Goal: Task Accomplishment & Management: Complete application form

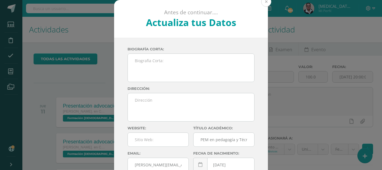
click at [265, 1] on button at bounding box center [266, 2] width 10 height 10
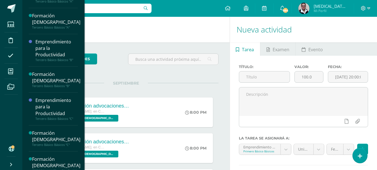
scroll to position [378, 0]
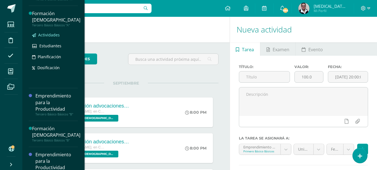
click at [51, 37] on span "Actividades" at bounding box center [49, 34] width 22 height 5
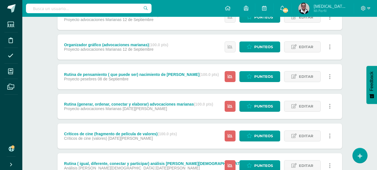
scroll to position [163, 0]
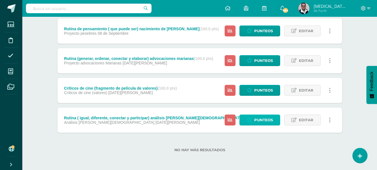
click at [263, 120] on span "Punteos" at bounding box center [264, 120] width 19 height 10
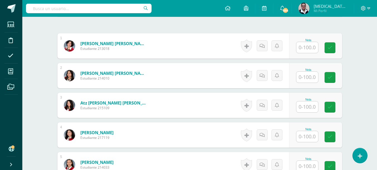
scroll to position [170, 0]
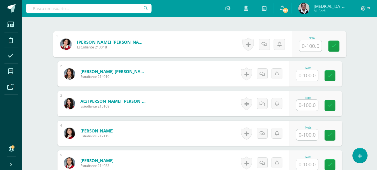
click at [304, 40] on input "text" at bounding box center [311, 45] width 22 height 11
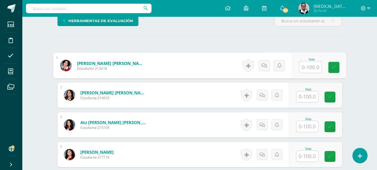
scroll to position [164, 0]
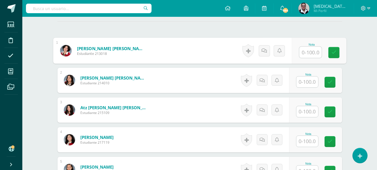
click at [314, 47] on input "text" at bounding box center [311, 52] width 22 height 11
type input "100"
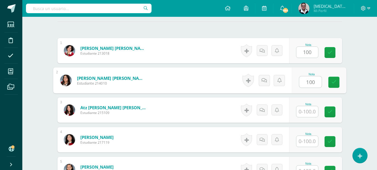
type input "100"
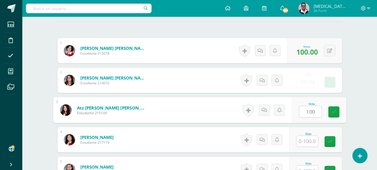
type input "100"
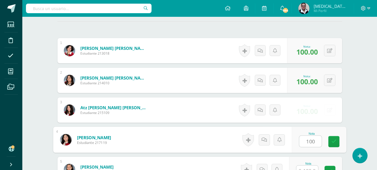
type input "100"
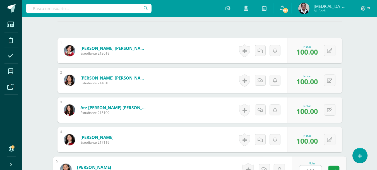
type input "100"
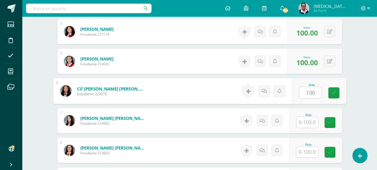
type input "100"
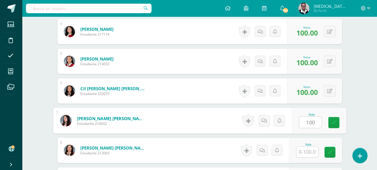
type input "100"
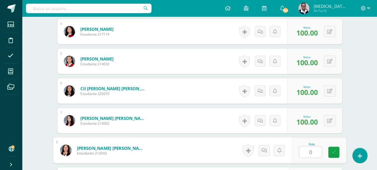
type input "0"
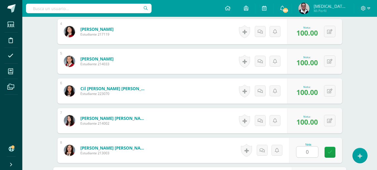
scroll to position [281, 0]
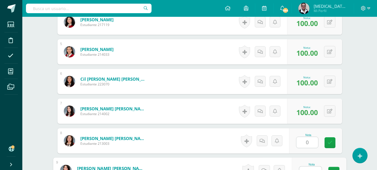
type input "1"
type input "80"
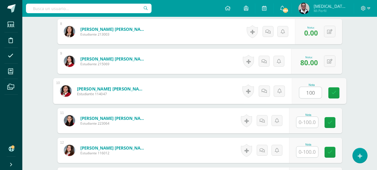
type input "100"
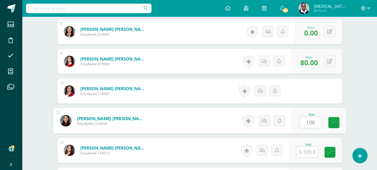
type input "100"
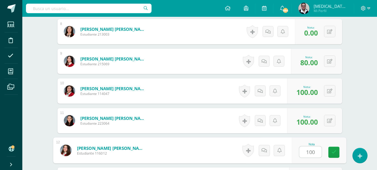
type input "100"
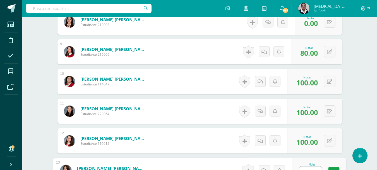
type input "0"
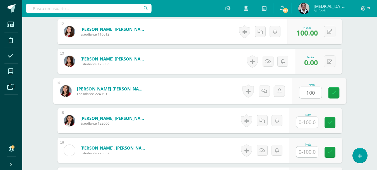
type input "100"
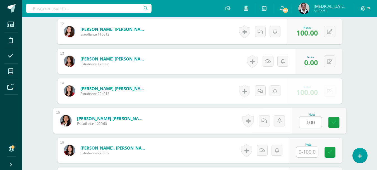
type input "100"
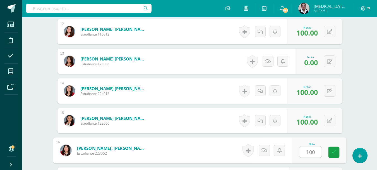
type input "100"
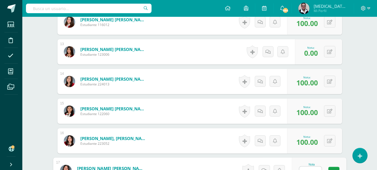
type input "80"
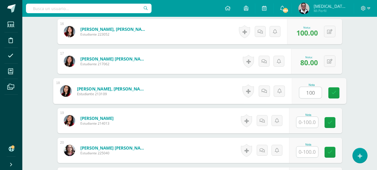
type input "100"
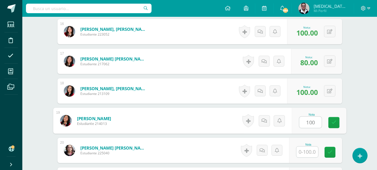
type input "100"
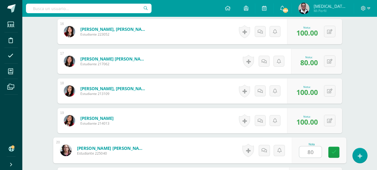
type input "80"
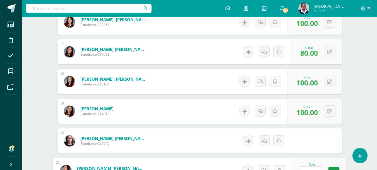
type input "100"
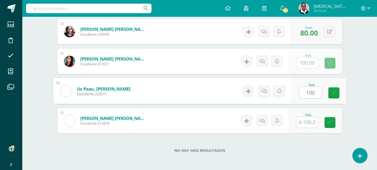
type input "100"
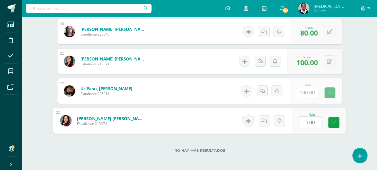
type input "100"
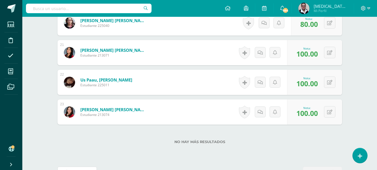
scroll to position [0, 0]
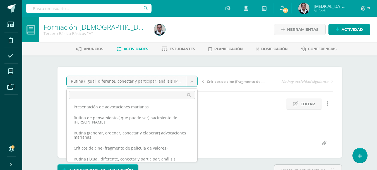
scroll to position [29, 0]
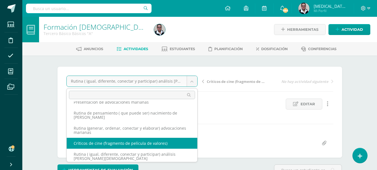
select select "/dashboard/teacher/grade-activity/209362/"
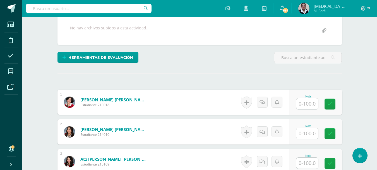
scroll to position [105, 0]
type input "100"
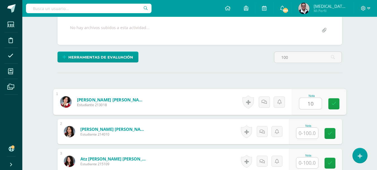
type input "100"
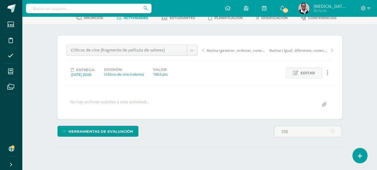
scroll to position [0, 0]
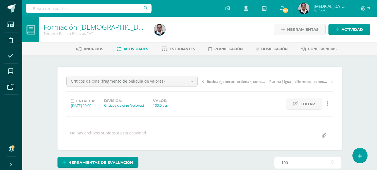
click at [302, 161] on input "100" at bounding box center [308, 162] width 67 height 11
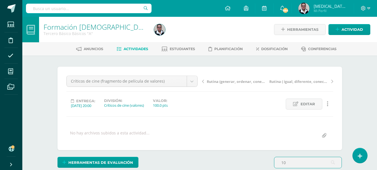
type input "1"
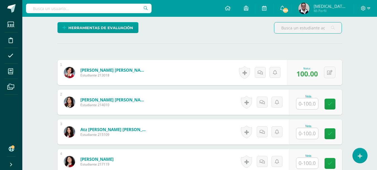
scroll to position [157, 0]
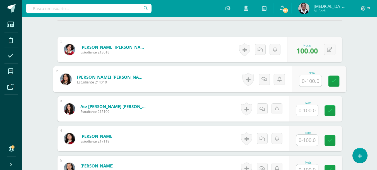
click at [312, 80] on input "text" at bounding box center [311, 80] width 22 height 11
type input "100"
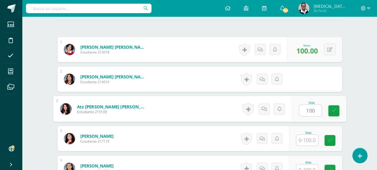
type input "100"
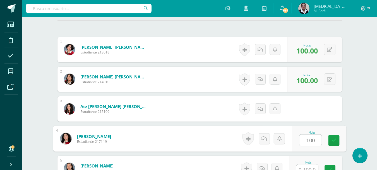
type input "100"
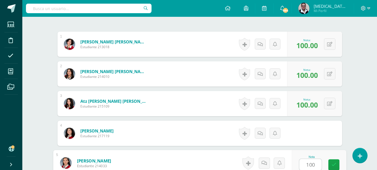
type input "100"
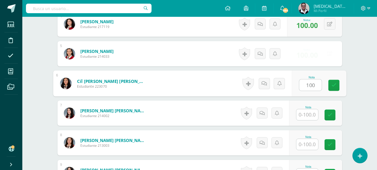
type input "100"
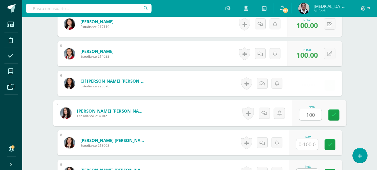
type input "100"
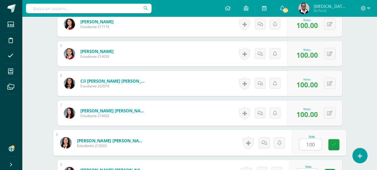
type input "100"
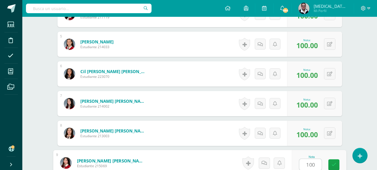
type input "100"
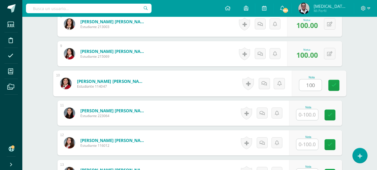
type input "100"
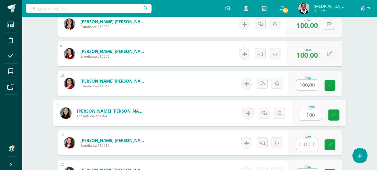
type input "100"
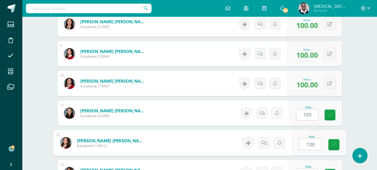
type input "100"
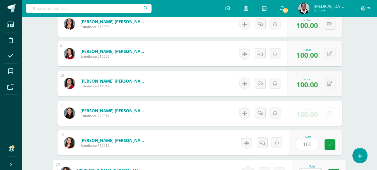
scroll to position [400, 0]
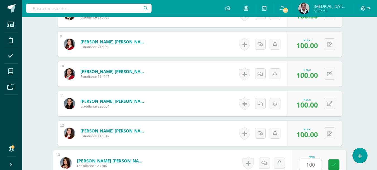
type input "100"
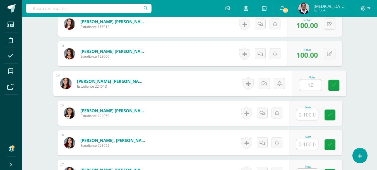
type input "1"
type input "0"
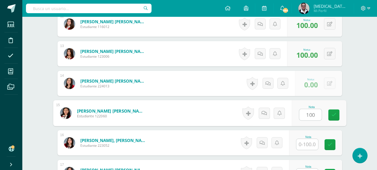
type input "100"
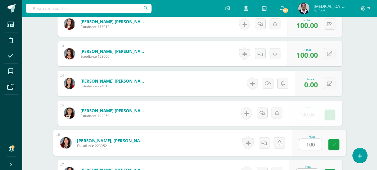
type input "100"
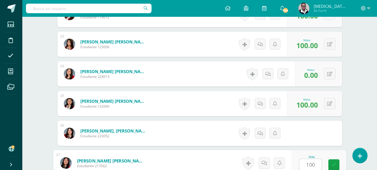
type input "100"
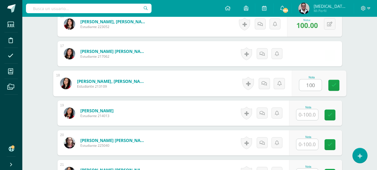
type input "100"
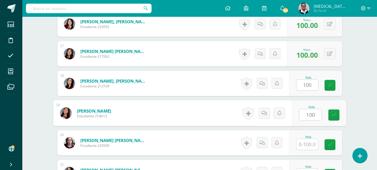
type input "100"
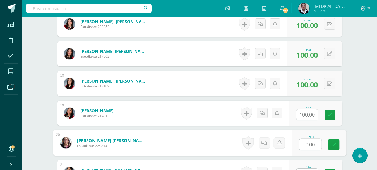
type input "100"
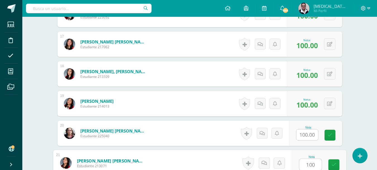
type input "100"
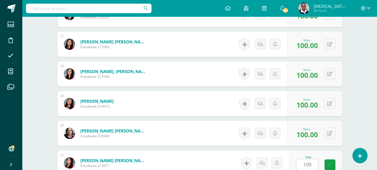
scroll to position [745, 0]
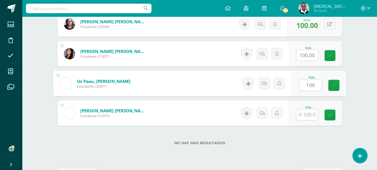
type input "100"
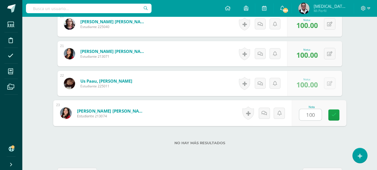
type input "100"
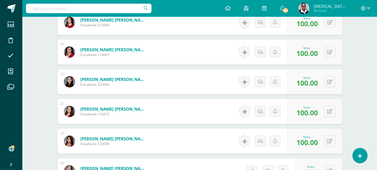
scroll to position [0, 0]
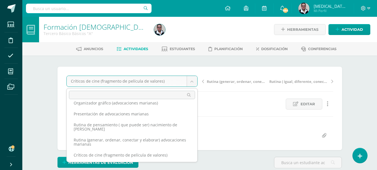
scroll to position [29, 0]
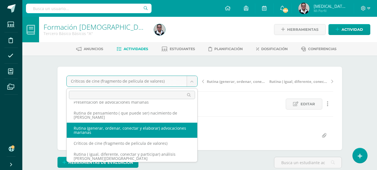
select select "/dashboard/teacher/grade-activity/209369/"
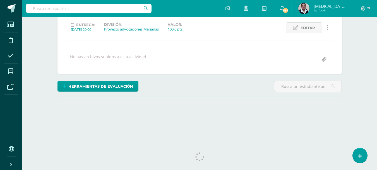
scroll to position [78, 0]
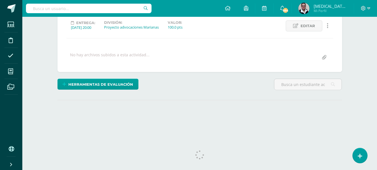
drag, startPoint x: 381, startPoint y: 16, endPoint x: 380, endPoint y: 65, distance: 48.6
click at [377, 65] on html "Estudiantes Disciplina Asistencia Mis cursos Archivos Soporte Ayuda Reportar un…" at bounding box center [188, 32] width 377 height 221
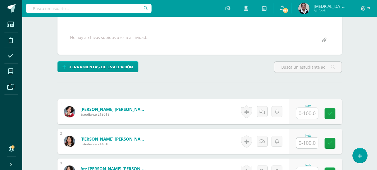
scroll to position [96, 0]
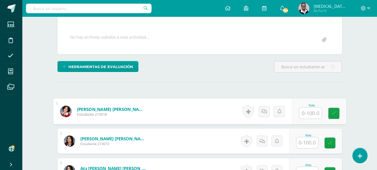
click at [308, 111] on input "text" at bounding box center [311, 112] width 22 height 11
type input "100"
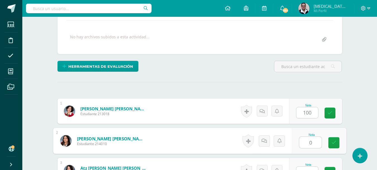
type input "0"
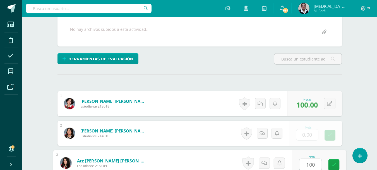
type input "100"
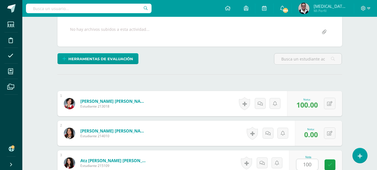
scroll to position [212, 0]
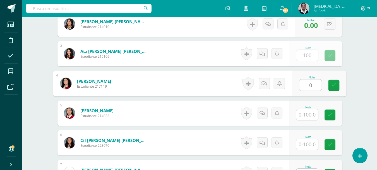
type input "0"
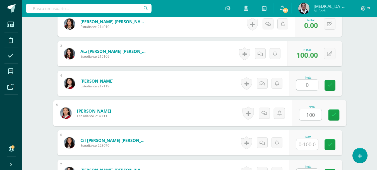
type input "100"
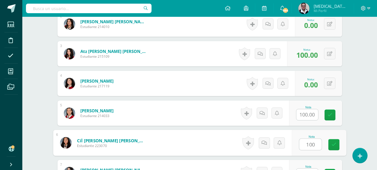
type input "100"
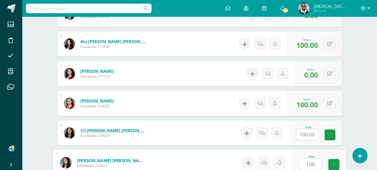
type input "100"
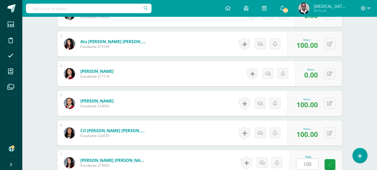
scroll to position [331, 0]
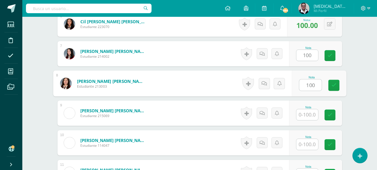
type input "100"
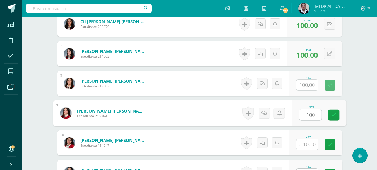
type input "100"
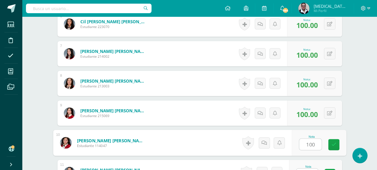
type input "100"
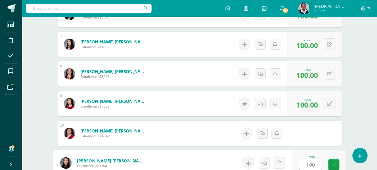
type input "100"
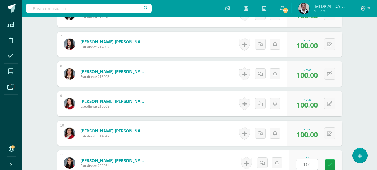
scroll to position [449, 0]
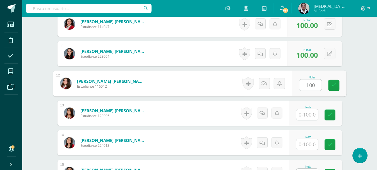
type input "100"
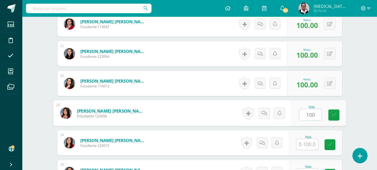
type input "100"
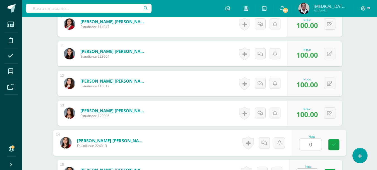
type input "0"
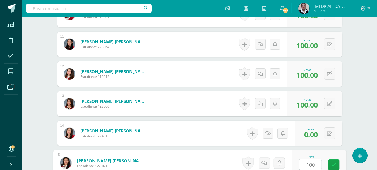
type input "100"
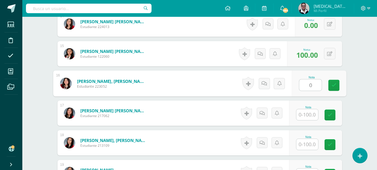
type input "0"
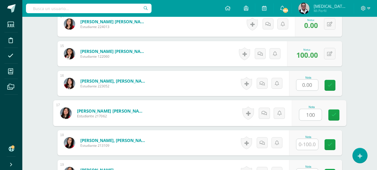
type input "100"
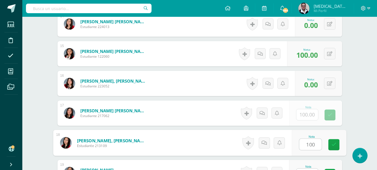
type input "100"
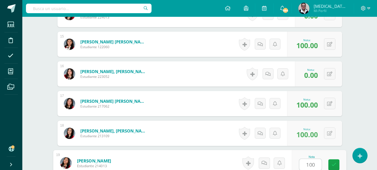
type input "100"
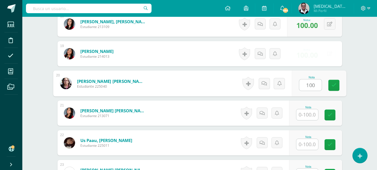
type input "100"
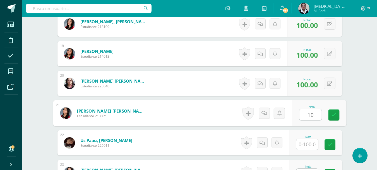
type input "1"
type input "0"
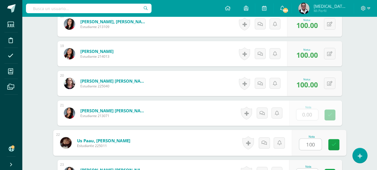
type input "100"
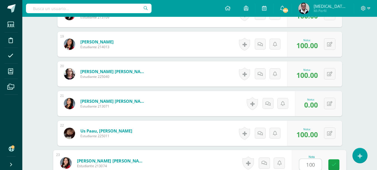
type input "100"
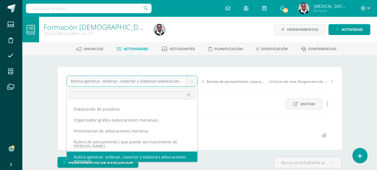
scroll to position [1, 0]
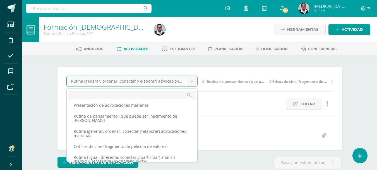
scroll to position [29, 0]
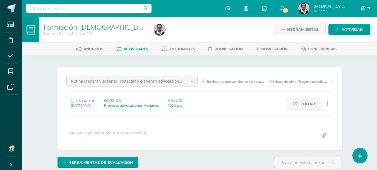
drag, startPoint x: 201, startPoint y: 143, endPoint x: 201, endPoint y: 139, distance: 4.2
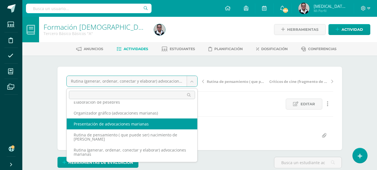
scroll to position [0, 0]
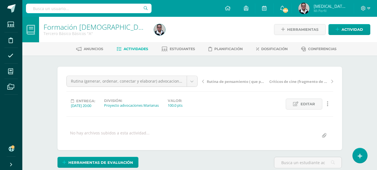
click at [140, 50] on span "Actividades" at bounding box center [136, 49] width 25 height 4
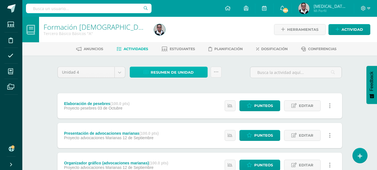
click at [161, 68] on span "Resumen de unidad" at bounding box center [172, 72] width 43 height 10
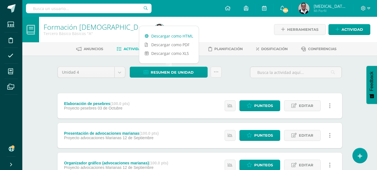
click at [170, 38] on link "Descargar como HTML" at bounding box center [169, 36] width 60 height 9
click at [225, 31] on div at bounding box center [208, 29] width 113 height 25
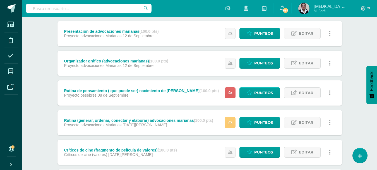
scroll to position [101, 0]
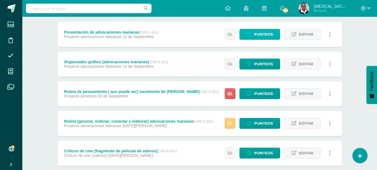
click at [260, 36] on span "Punteos" at bounding box center [264, 34] width 19 height 10
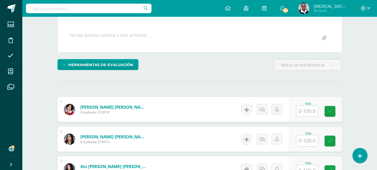
scroll to position [99, 0]
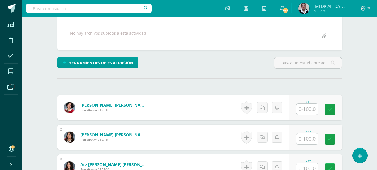
click at [311, 106] on input "text" at bounding box center [308, 108] width 22 height 11
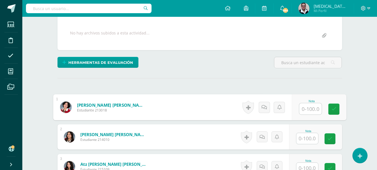
scroll to position [100, 0]
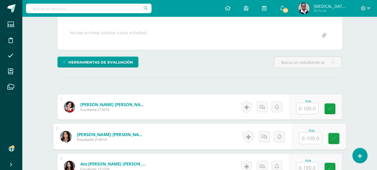
click at [311, 106] on input "text" at bounding box center [308, 108] width 22 height 11
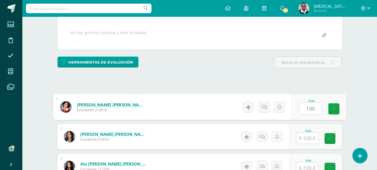
type input "100"
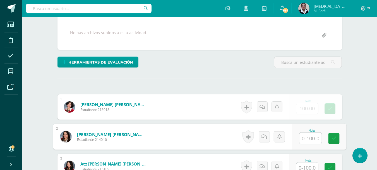
scroll to position [103, 0]
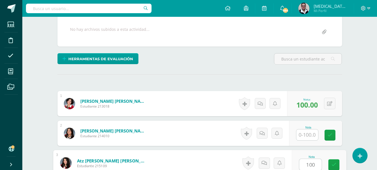
type input "100"
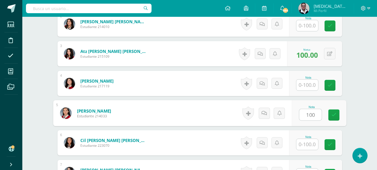
type input "100"
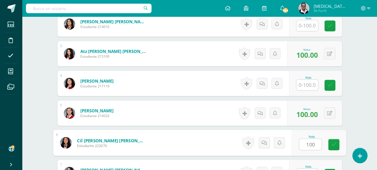
type input "100"
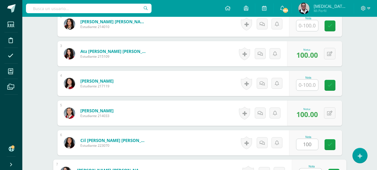
scroll to position [222, 0]
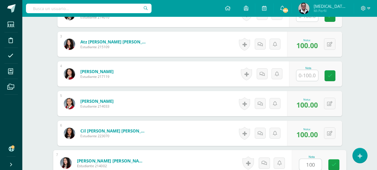
type input "100"
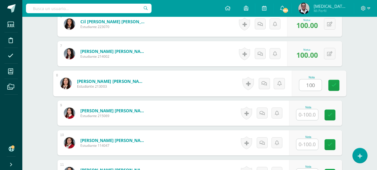
type input "100"
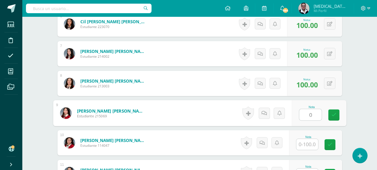
type input "0"
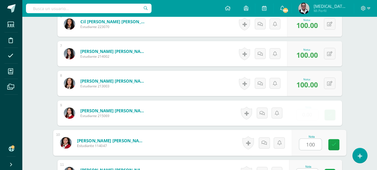
type input "100"
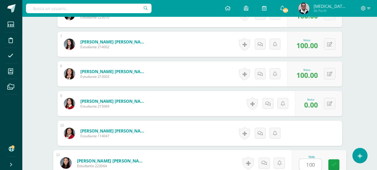
type input "100"
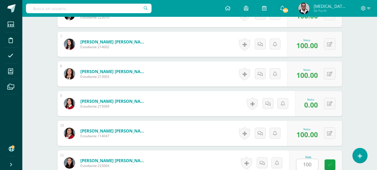
scroll to position [449, 0]
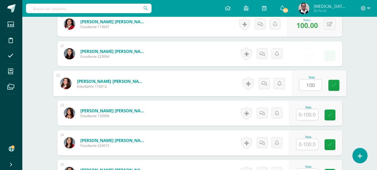
type input "100"
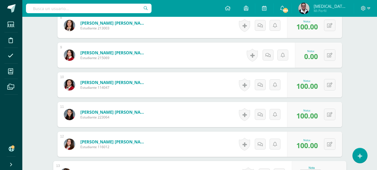
scroll to position [379, 0]
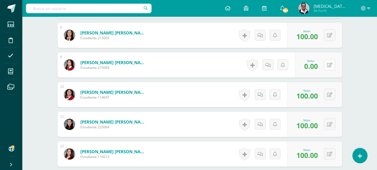
type input "1"
click at [329, 69] on button at bounding box center [334, 65] width 12 height 12
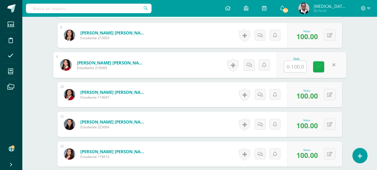
click at [322, 68] on link at bounding box center [318, 66] width 11 height 11
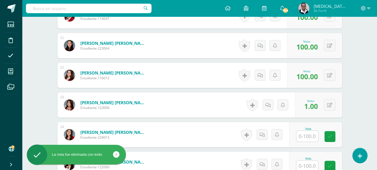
scroll to position [489, 0]
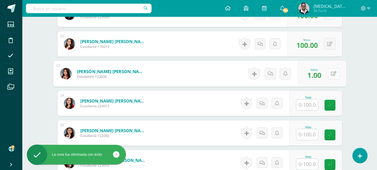
click at [329, 73] on button at bounding box center [334, 74] width 12 height 12
type input "100"
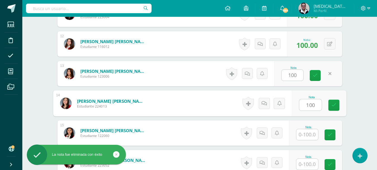
type input "100"
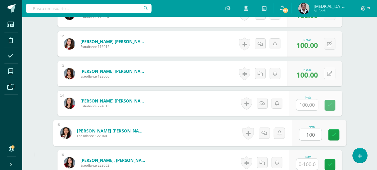
type input "100"
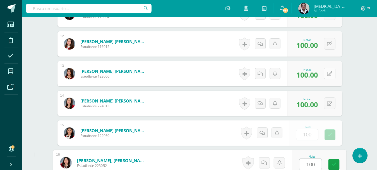
type input "100"
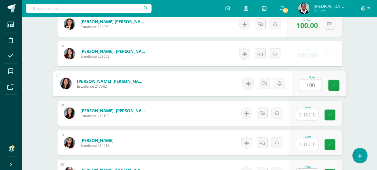
type input "100"
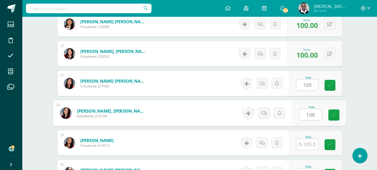
type input "100"
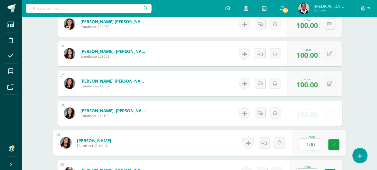
type input "100"
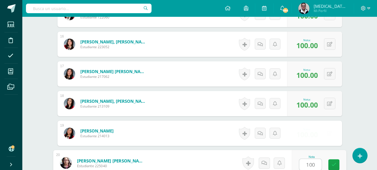
type input "100"
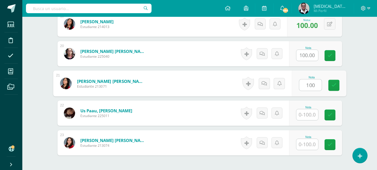
type input "100"
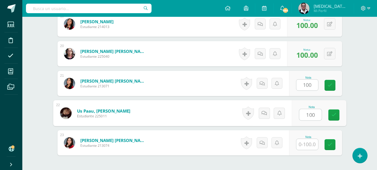
type input "100"
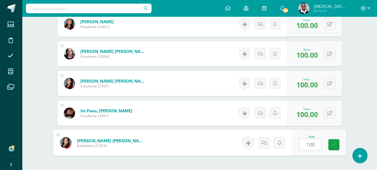
type input "100"
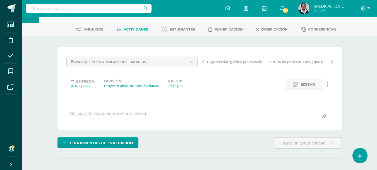
scroll to position [0, 0]
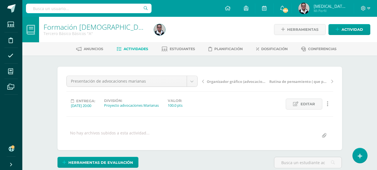
click at [131, 51] on link "Actividades" at bounding box center [133, 48] width 32 height 9
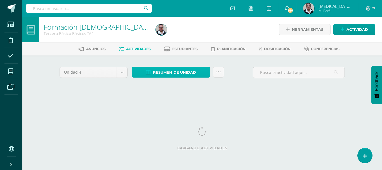
click at [186, 73] on span "Resumen de unidad" at bounding box center [174, 72] width 43 height 10
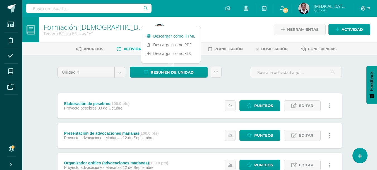
click at [177, 39] on link "Descargar como HTML" at bounding box center [171, 36] width 60 height 9
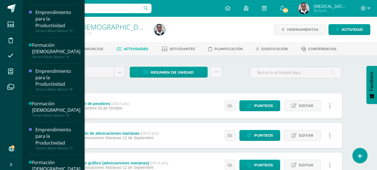
scroll to position [350, 0]
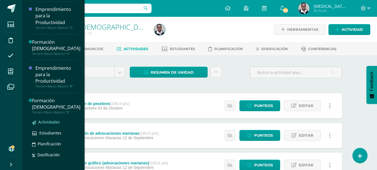
click at [56, 122] on span "Actividades" at bounding box center [49, 121] width 22 height 5
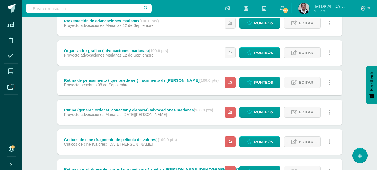
scroll to position [163, 0]
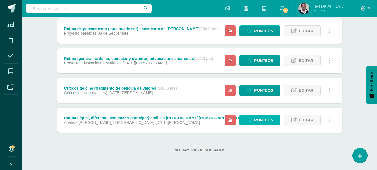
click at [265, 122] on span "Punteos" at bounding box center [264, 120] width 19 height 10
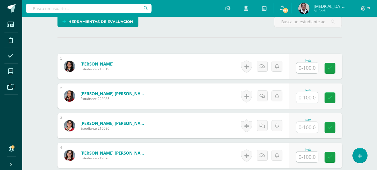
scroll to position [148, 0]
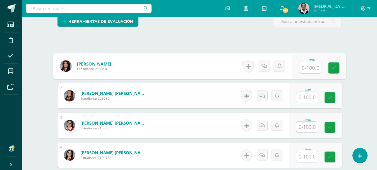
click at [309, 62] on input "text" at bounding box center [311, 67] width 22 height 11
type input "100"
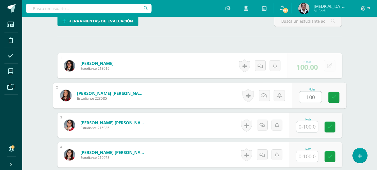
type input "100"
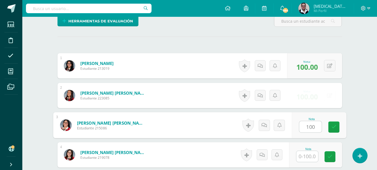
type input "100"
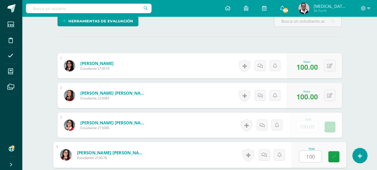
type input "100"
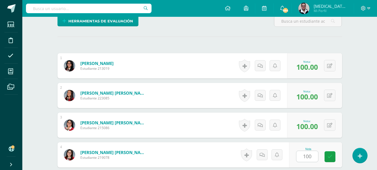
scroll to position [242, 0]
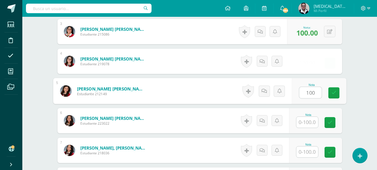
type input "100"
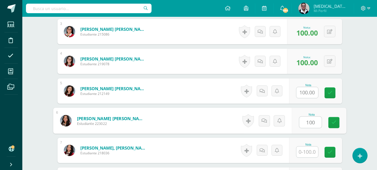
type input "100"
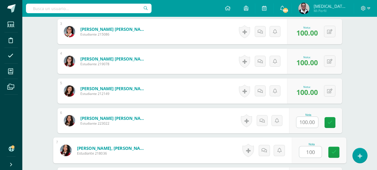
type input "100"
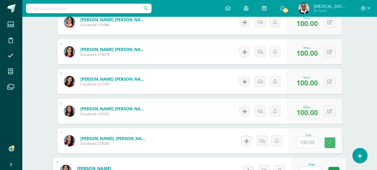
type input "100"
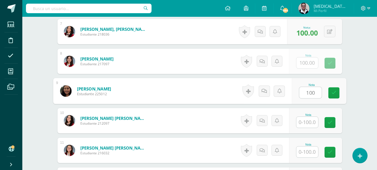
type input "100"
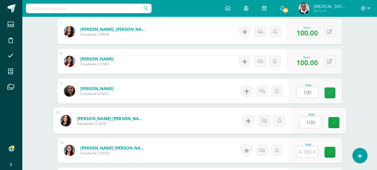
type input "100"
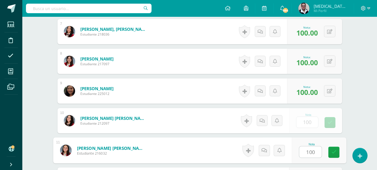
type input "100"
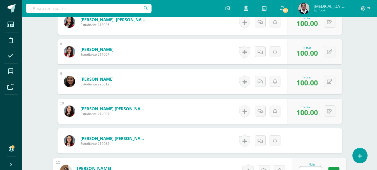
type input "100"
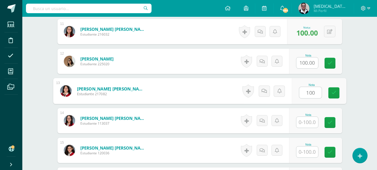
type input "100"
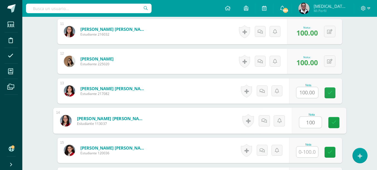
type input "100"
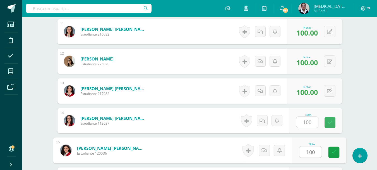
type input "100"
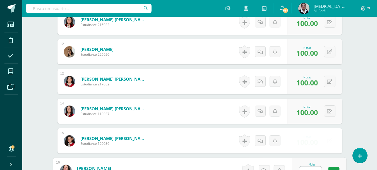
type input "100"
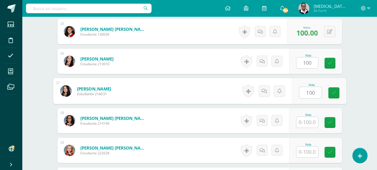
type input "100"
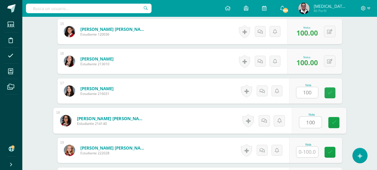
type input "100"
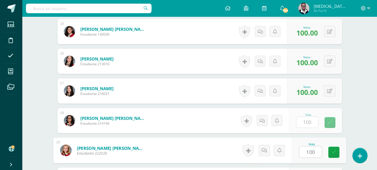
type input "100"
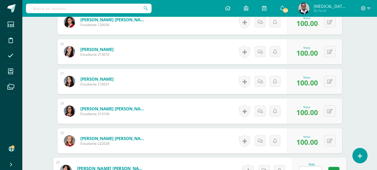
type input "100"
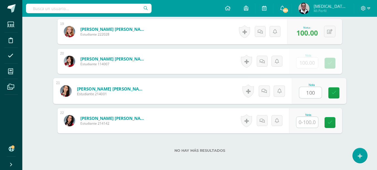
type input "100"
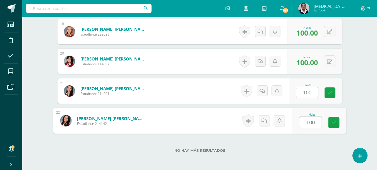
type input "100"
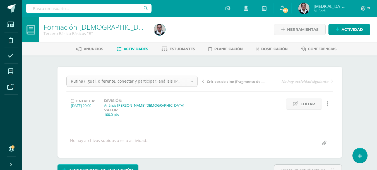
scroll to position [27, 0]
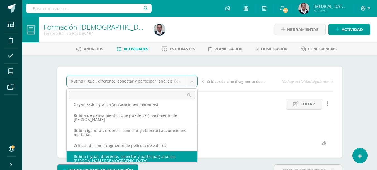
scroll to position [24, 0]
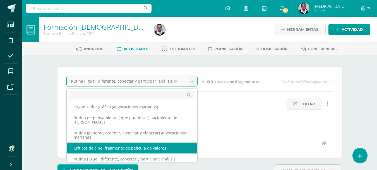
select select "/dashboard/teacher/grade-activity/209373/"
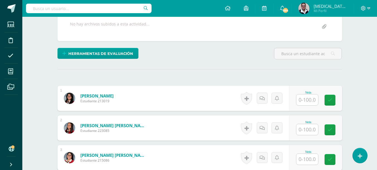
scroll to position [109, 0]
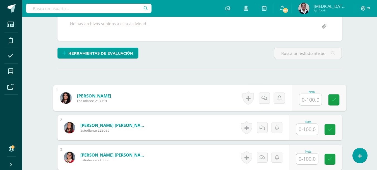
click at [307, 100] on input "text" at bounding box center [311, 99] width 22 height 11
type input "100"
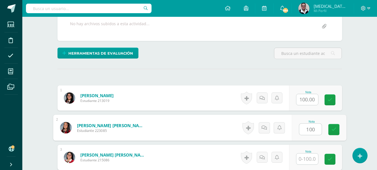
type input "100"
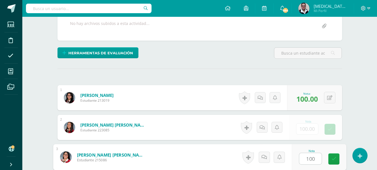
type input "100"
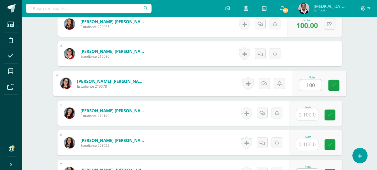
type input "100"
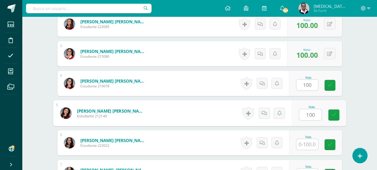
type input "100"
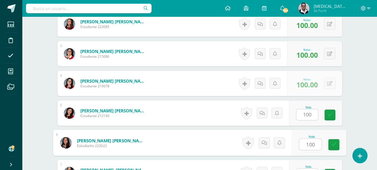
type input "100"
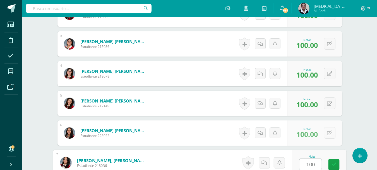
type input "100"
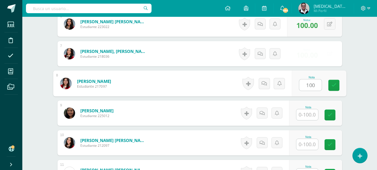
type input "100"
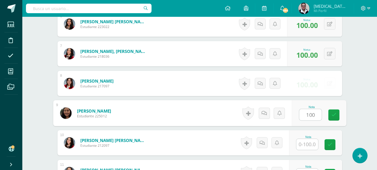
type input "100"
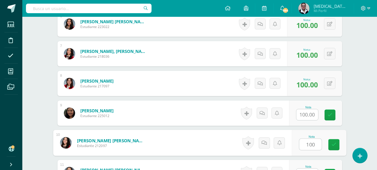
type input "100"
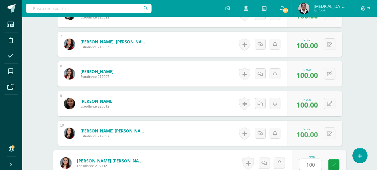
type input "100"
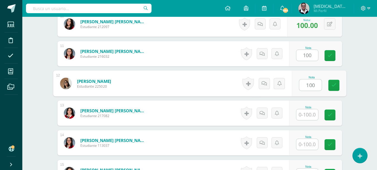
type input "100"
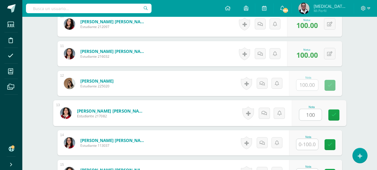
type input "100"
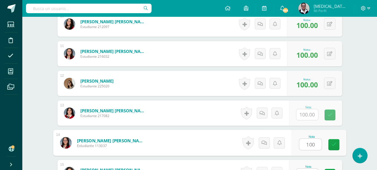
type input "100"
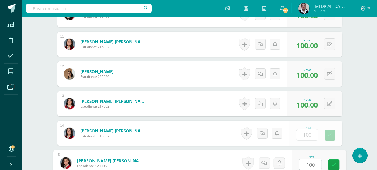
type input "100"
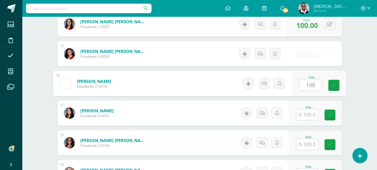
type input "100"
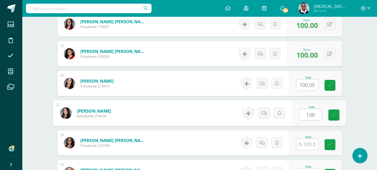
type input "100"
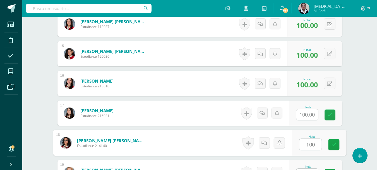
type input "100"
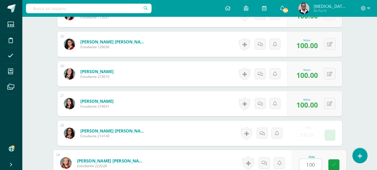
type input "100"
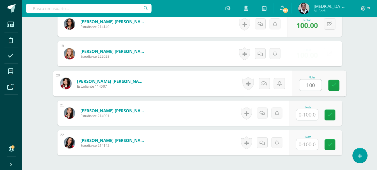
type input "100"
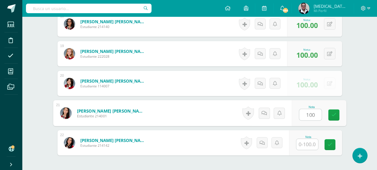
type input "100"
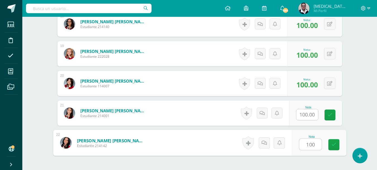
type input "100"
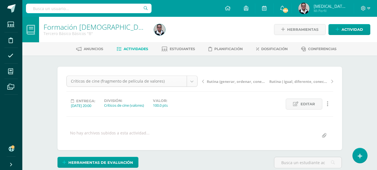
scroll to position [11, 0]
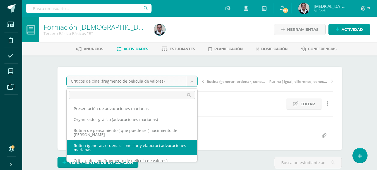
select select "/dashboard/teacher/grade-activity/209380/"
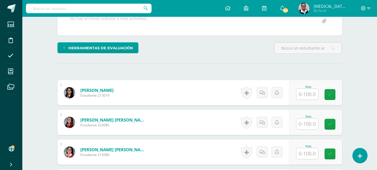
scroll to position [115, 0]
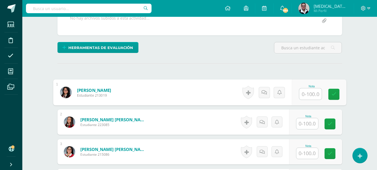
click at [316, 93] on input "text" at bounding box center [311, 93] width 22 height 11
type input "100"
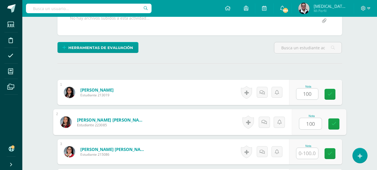
type input "100"
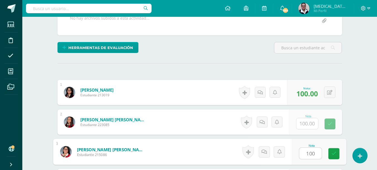
type input "100"
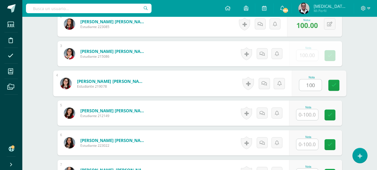
type input "100"
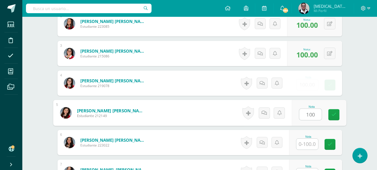
type input "100"
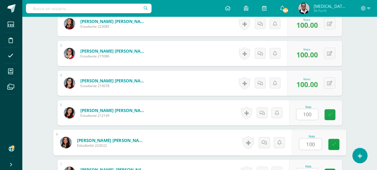
type input "100"
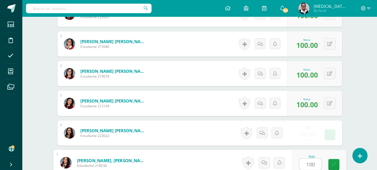
type input "100"
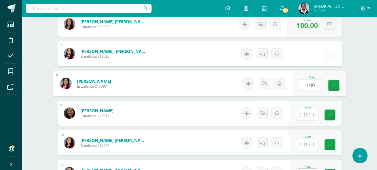
type input "100"
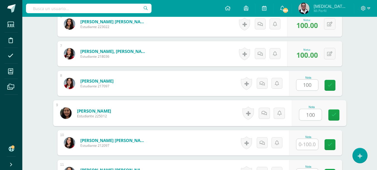
type input "100"
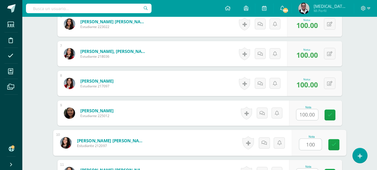
type input "100"
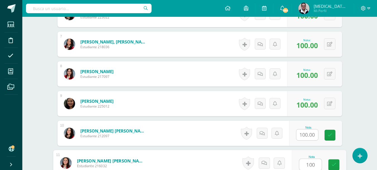
type input "100"
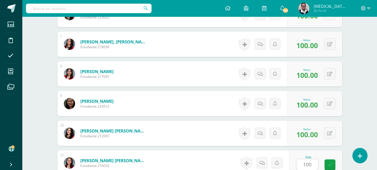
scroll to position [449, 0]
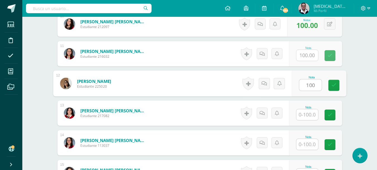
type input "100"
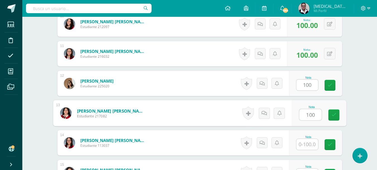
type input "100"
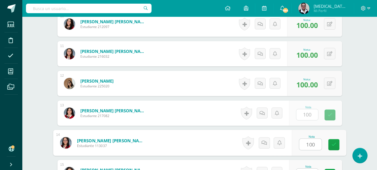
type input "100"
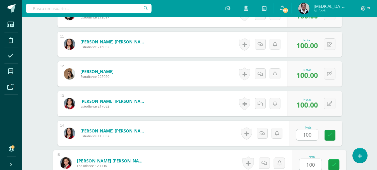
type input "100"
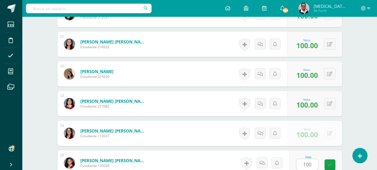
scroll to position [568, 0]
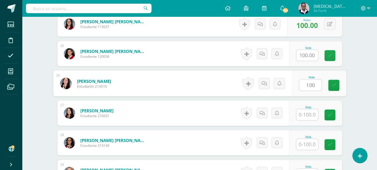
type input "100"
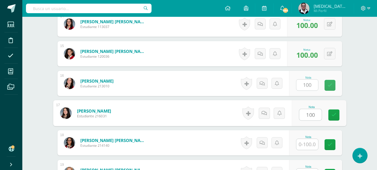
type input "100"
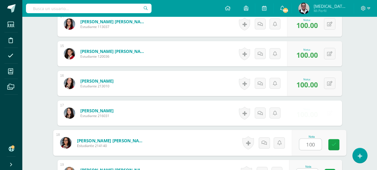
type input "100"
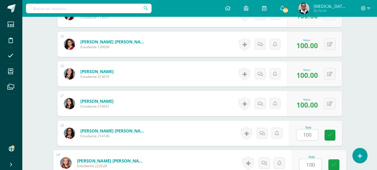
type input "100"
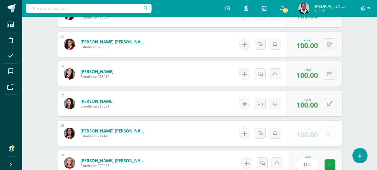
scroll to position [686, 0]
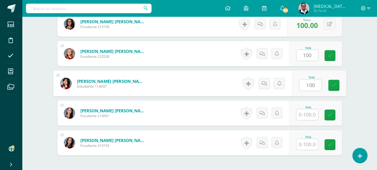
type input "100"
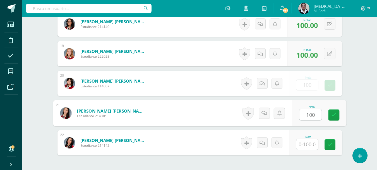
type input "100"
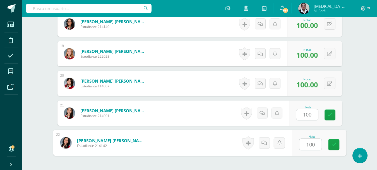
type input "100"
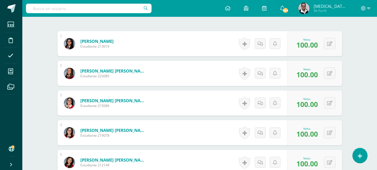
scroll to position [0, 0]
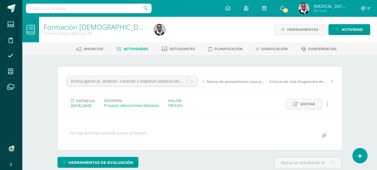
click at [128, 49] on span "Actividades" at bounding box center [136, 49] width 25 height 4
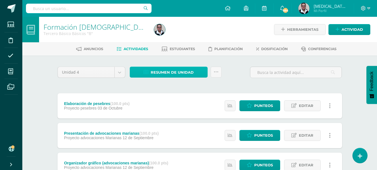
click at [177, 72] on span "Resumen de unidad" at bounding box center [172, 72] width 43 height 10
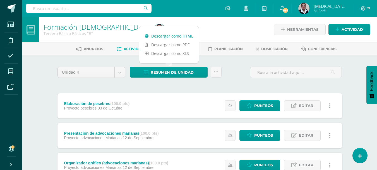
click at [176, 37] on link "Descargar como HTML" at bounding box center [169, 36] width 60 height 9
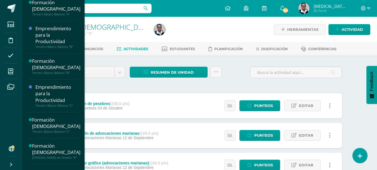
scroll to position [408, 0]
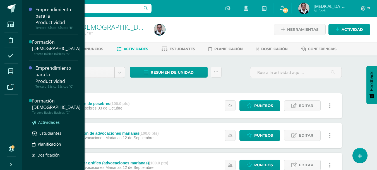
click at [49, 122] on span "Actividades" at bounding box center [49, 121] width 22 height 5
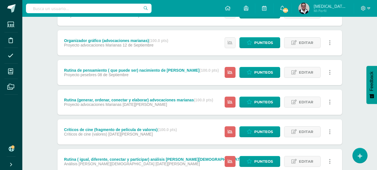
scroll to position [163, 0]
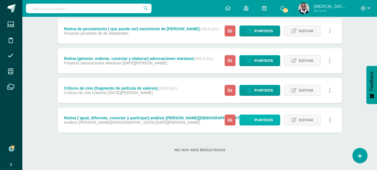
click at [258, 120] on span "Punteos" at bounding box center [264, 120] width 19 height 10
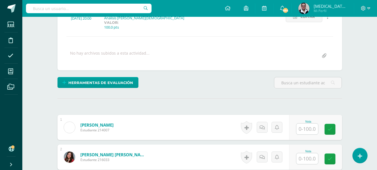
scroll to position [95, 0]
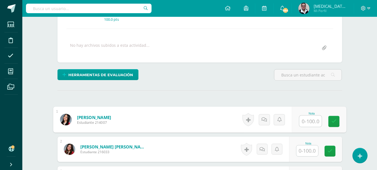
click at [303, 115] on input "text" at bounding box center [311, 120] width 22 height 11
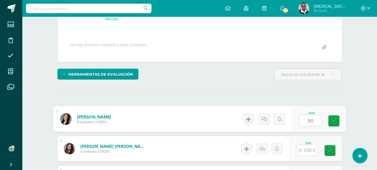
type input "90"
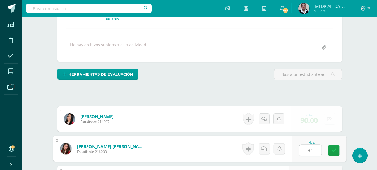
type input "90"
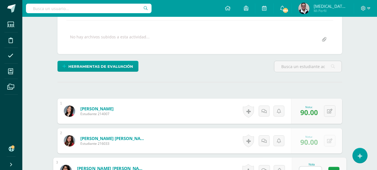
type input "100"
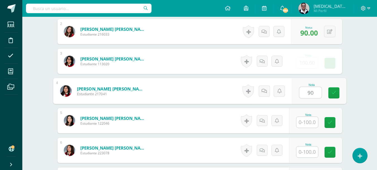
type input "90"
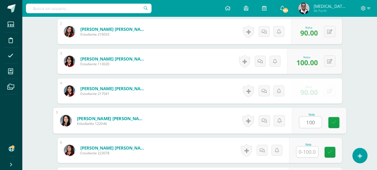
type input "100"
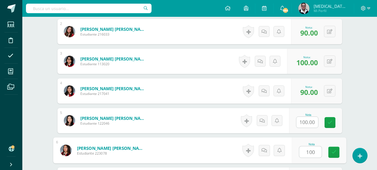
type input "100"
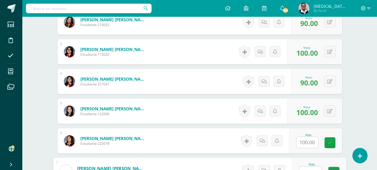
type input "100"
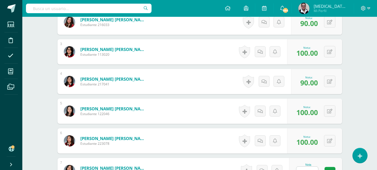
scroll to position [331, 0]
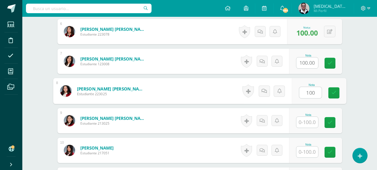
type input "100"
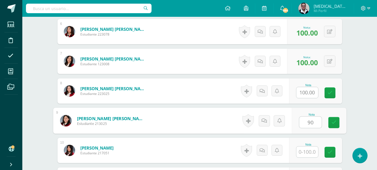
type input "90"
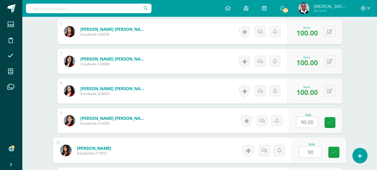
type input "90"
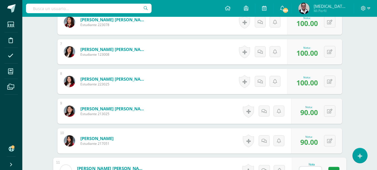
type input "100"
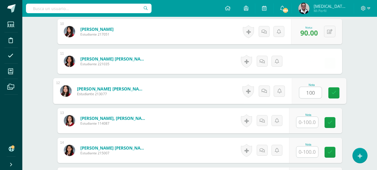
type input "100"
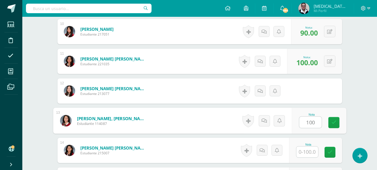
type input "100"
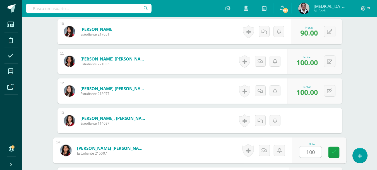
type input "100"
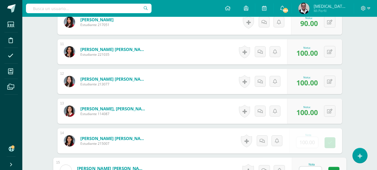
type input "90"
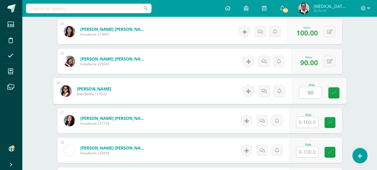
type input "90"
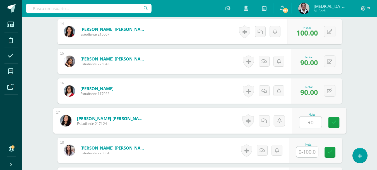
type input "90"
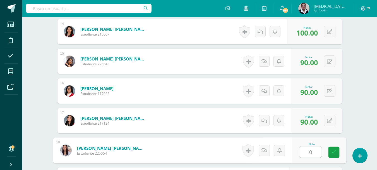
type input "0"
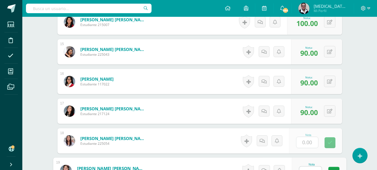
type input "90"
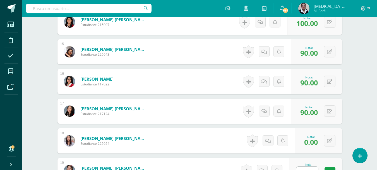
scroll to position [686, 0]
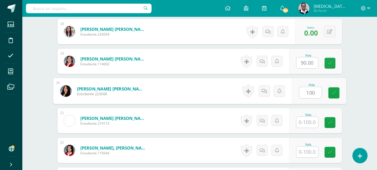
type input "100"
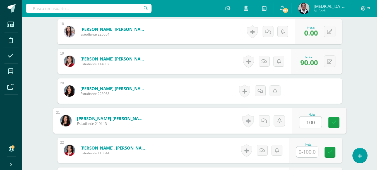
type input "100"
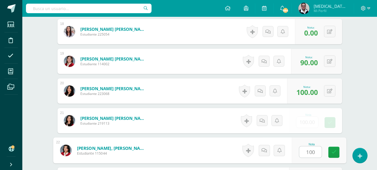
type input "100"
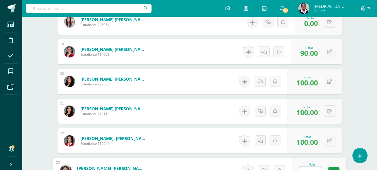
type input "0"
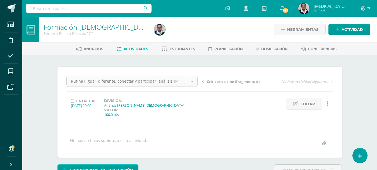
scroll to position [27, 0]
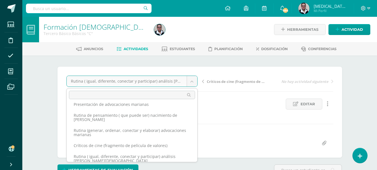
scroll to position [29, 0]
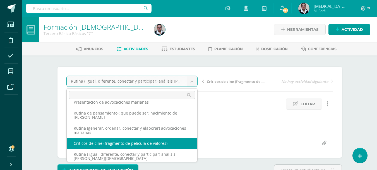
select select "/dashboard/teacher/grade-activity/209384/"
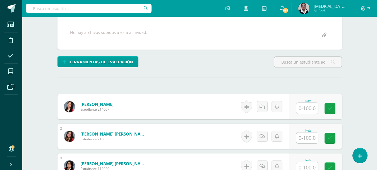
scroll to position [101, 0]
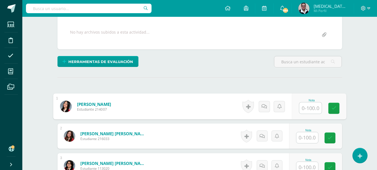
click at [310, 109] on input "text" at bounding box center [311, 107] width 22 height 11
type input "100"
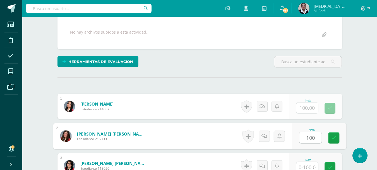
type input "100"
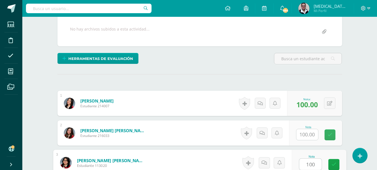
type input "100"
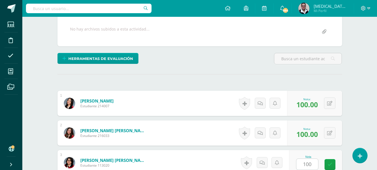
scroll to position [212, 0]
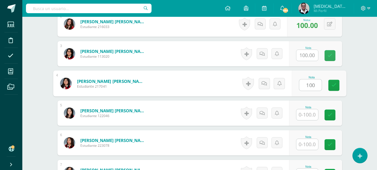
type input "100"
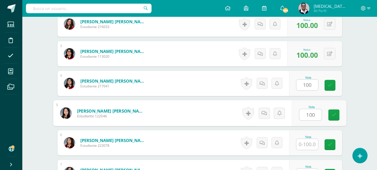
type input "100"
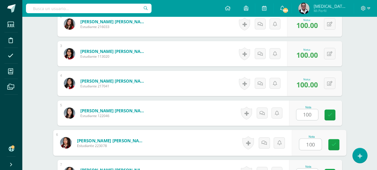
type input "100"
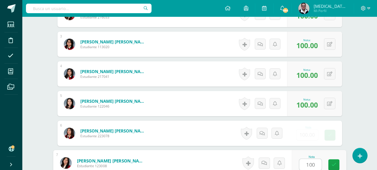
type input "100"
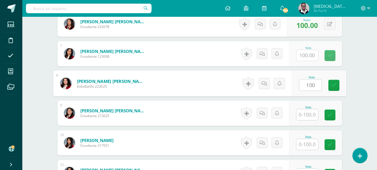
type input "100"
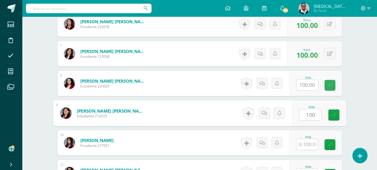
type input "100"
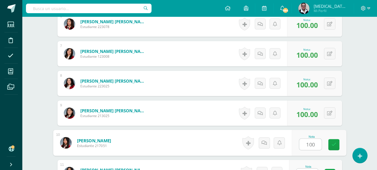
type input "100"
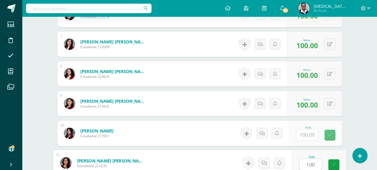
type input "100"
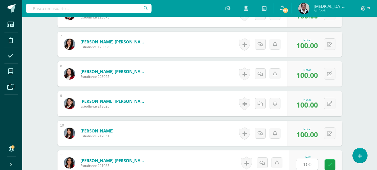
scroll to position [449, 0]
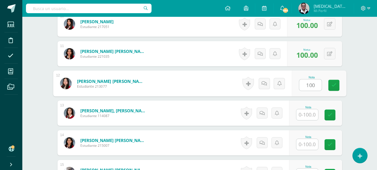
type input "100"
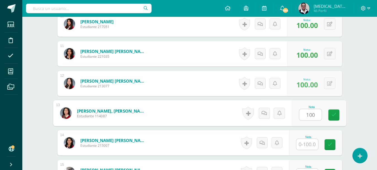
type input "100"
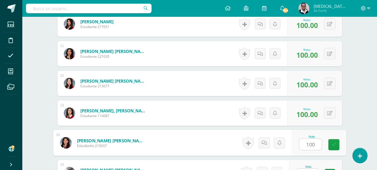
type input "100"
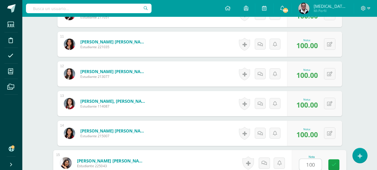
type input "100"
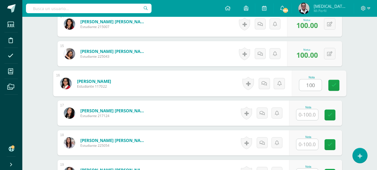
type input "100"
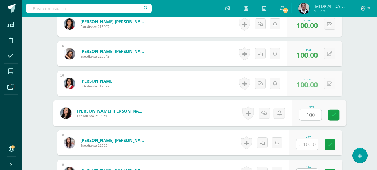
type input "100"
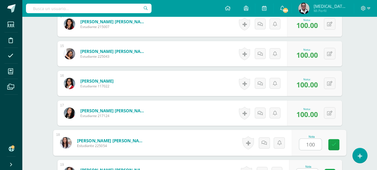
type input "100"
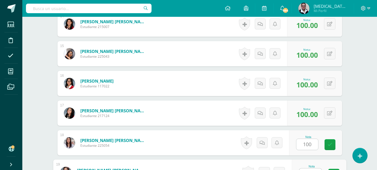
scroll to position [577, 0]
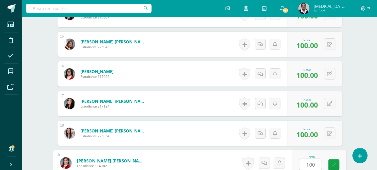
type input "100"
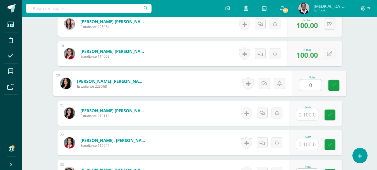
type input "0"
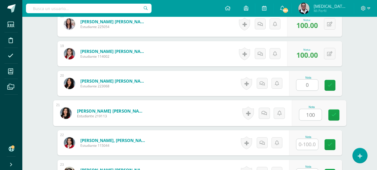
type input "100"
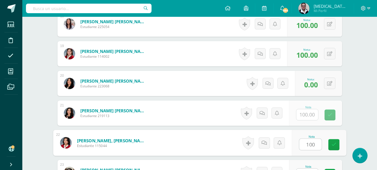
type input "100"
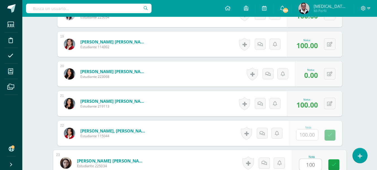
type input "100"
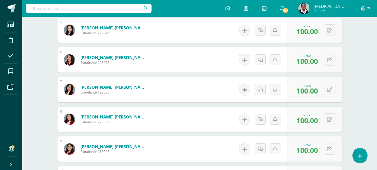
scroll to position [0, 0]
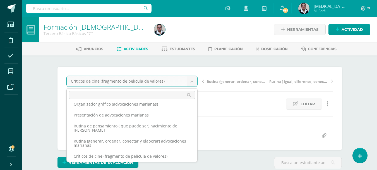
scroll to position [16, 0]
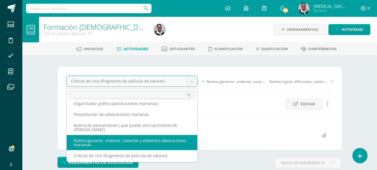
select select "/dashboard/teacher/grade-activity/209391/"
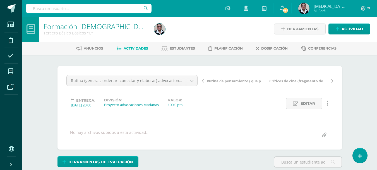
scroll to position [1, 0]
click at [144, 49] on span "Actividades" at bounding box center [136, 48] width 25 height 4
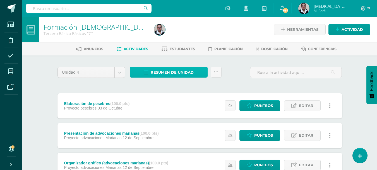
click at [163, 75] on span "Resumen de unidad" at bounding box center [172, 72] width 43 height 10
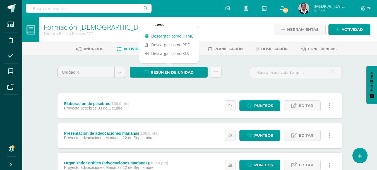
click at [177, 37] on link "Descargar como HTML" at bounding box center [169, 36] width 60 height 9
